Goal: Task Accomplishment & Management: Use online tool/utility

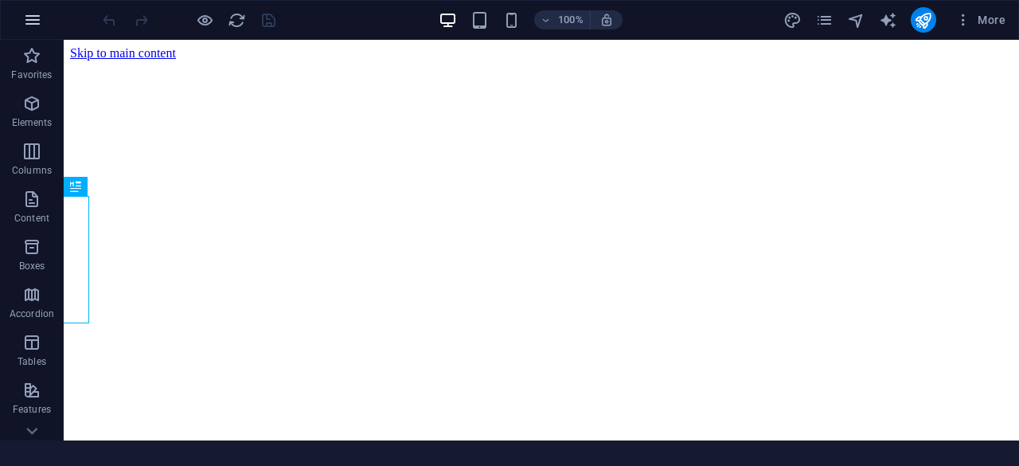
click at [33, 24] on icon "button" at bounding box center [32, 19] width 19 height 19
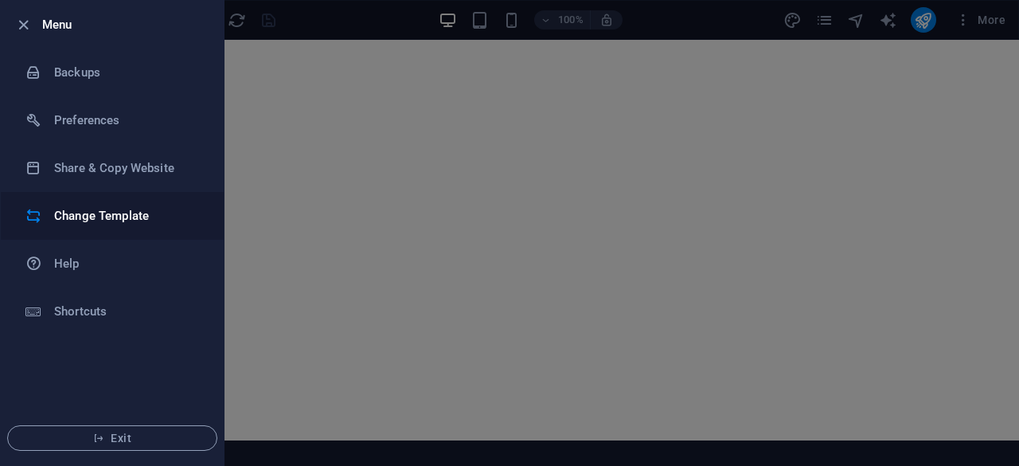
click at [107, 216] on h6 "Change Template" at bounding box center [127, 215] width 147 height 19
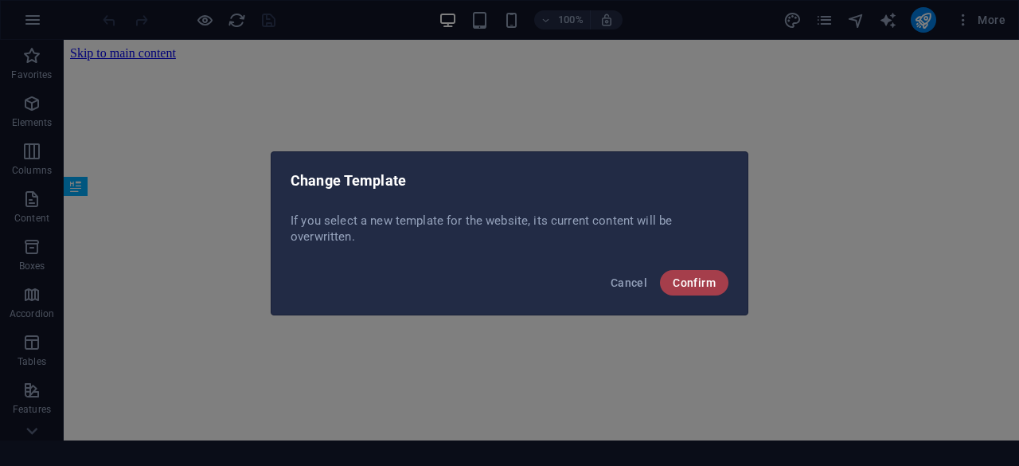
click at [677, 276] on span "Confirm" at bounding box center [694, 282] width 43 height 13
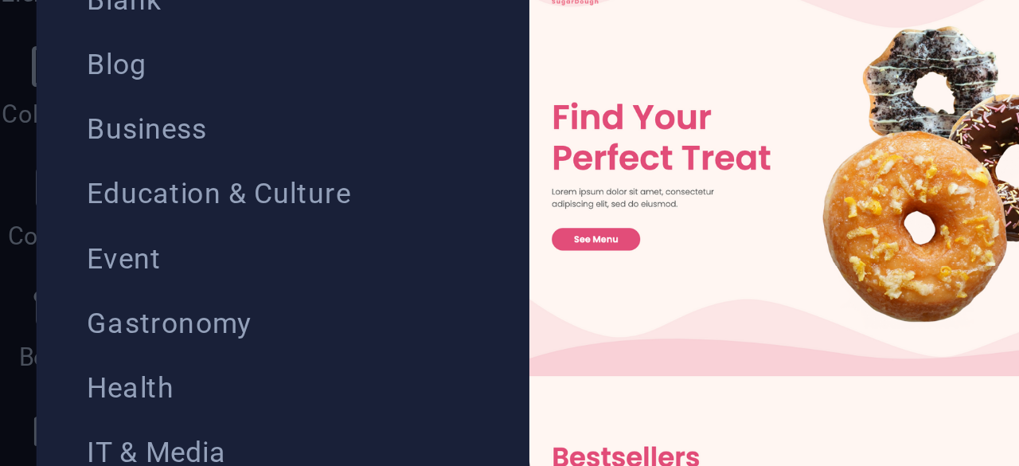
scroll to position [201, 0]
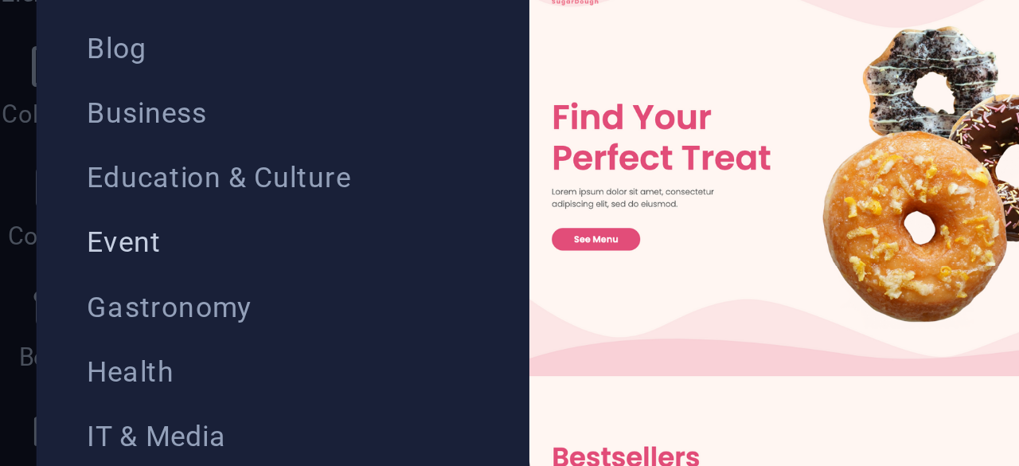
click at [68, 214] on span "Event" at bounding box center [97, 220] width 104 height 13
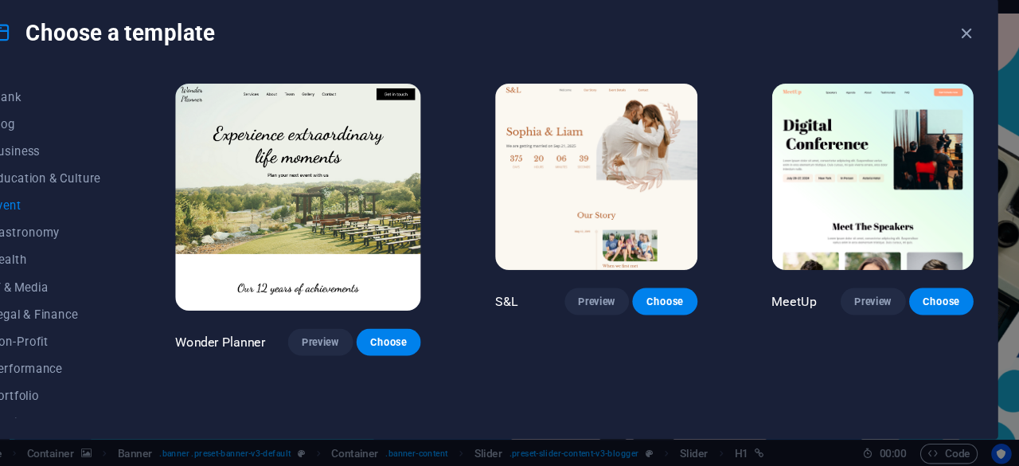
scroll to position [0, 0]
click at [881, 317] on span "Preview" at bounding box center [875, 310] width 35 height 13
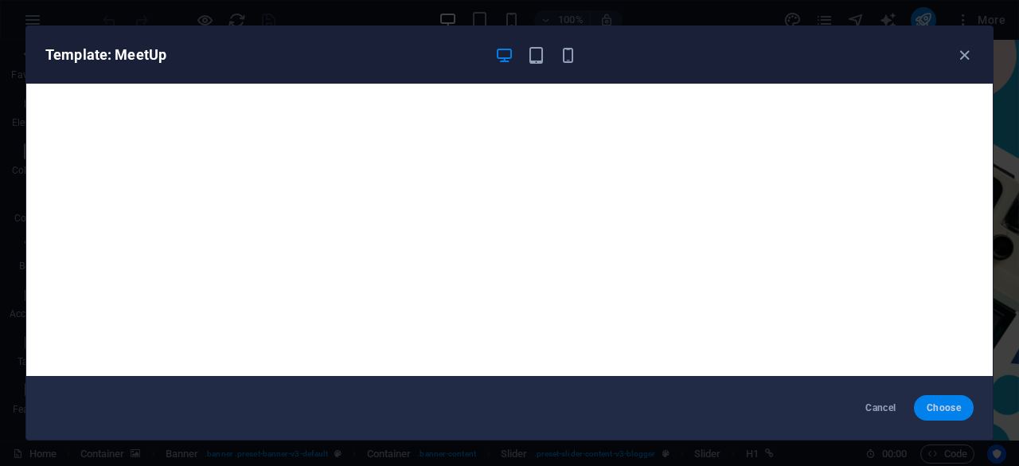
click at [938, 407] on span "Choose" at bounding box center [943, 407] width 34 height 13
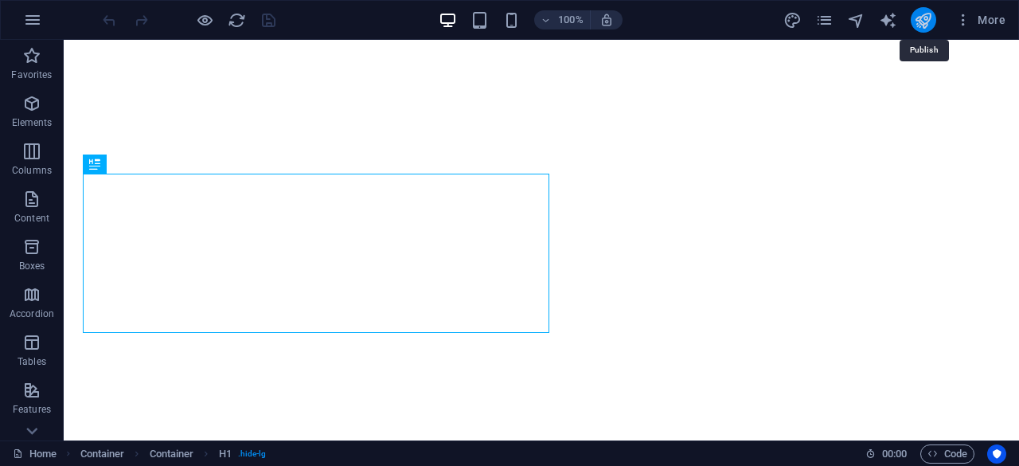
click at [923, 15] on icon "publish" at bounding box center [923, 20] width 18 height 18
